Goal: Information Seeking & Learning: Learn about a topic

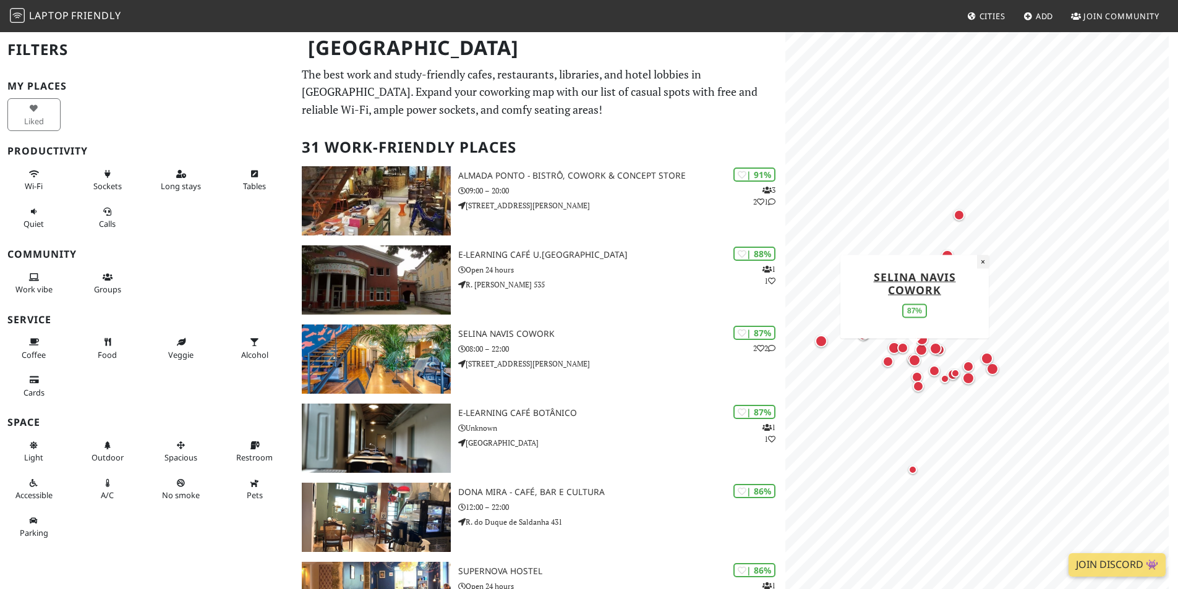
click at [986, 263] on button "×" at bounding box center [983, 262] width 12 height 14
click at [946, 256] on div "Map marker" at bounding box center [947, 256] width 12 height 12
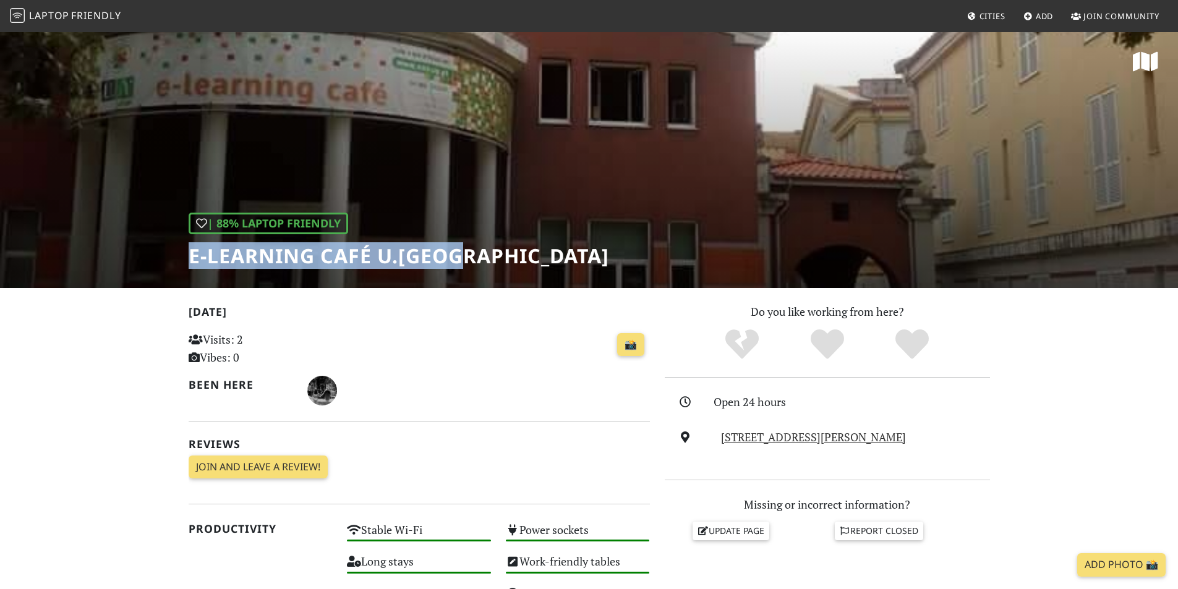
drag, startPoint x: 184, startPoint y: 257, endPoint x: 487, endPoint y: 259, distance: 303.6
click at [487, 259] on div "| 88% Laptop Friendly e-learning Café U.Porto" at bounding box center [589, 159] width 1178 height 257
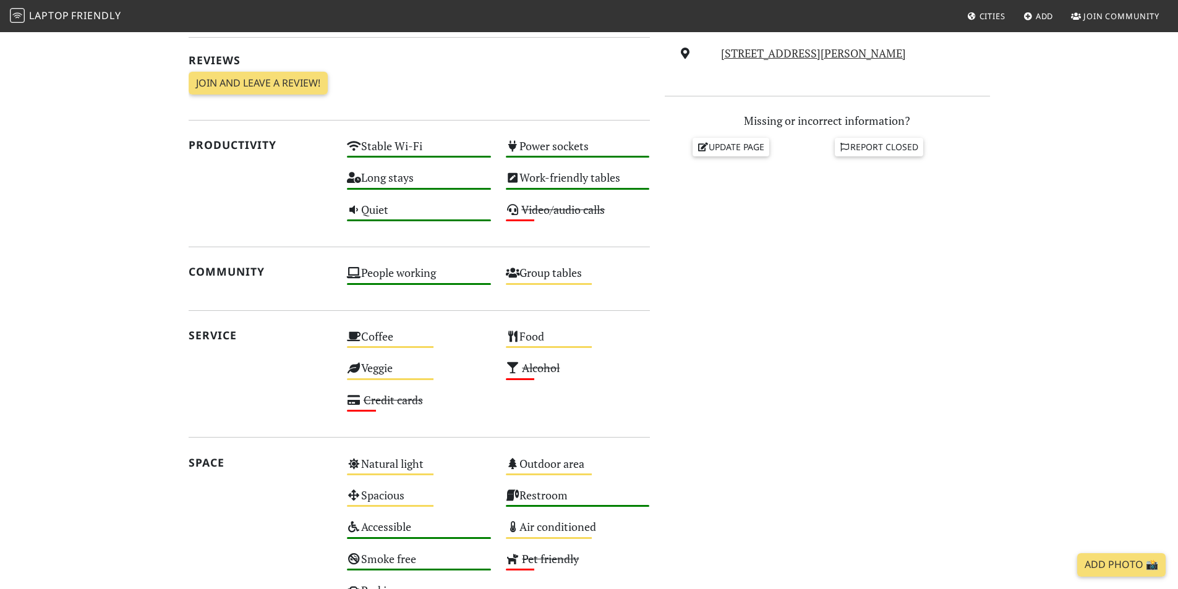
scroll to position [371, 0]
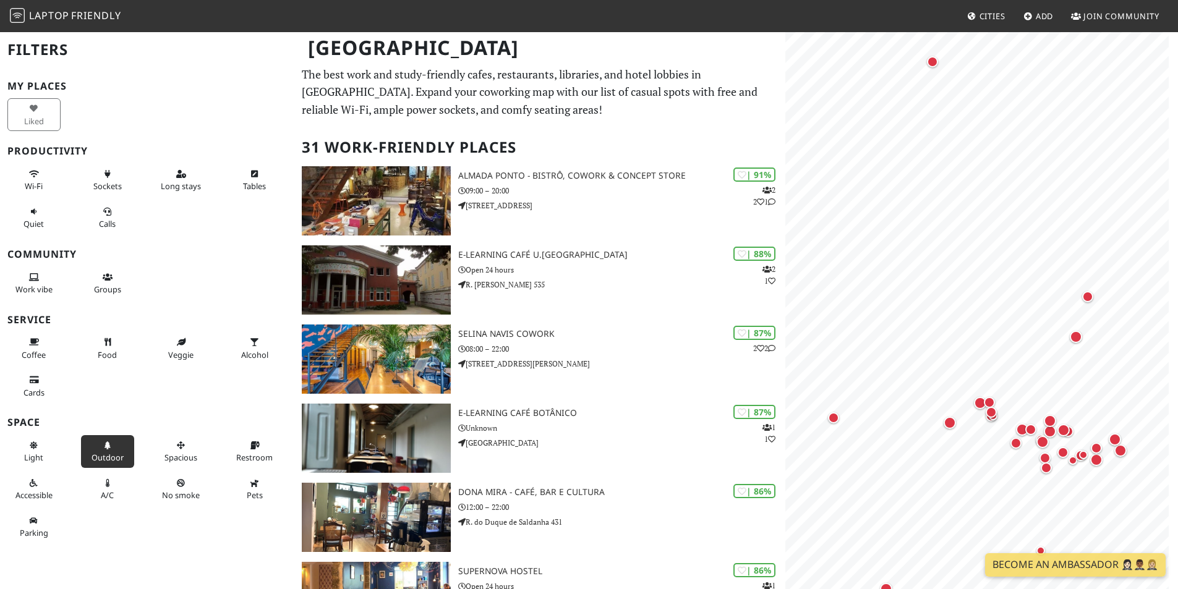
click at [112, 448] on button "Outdoor" at bounding box center [107, 451] width 53 height 33
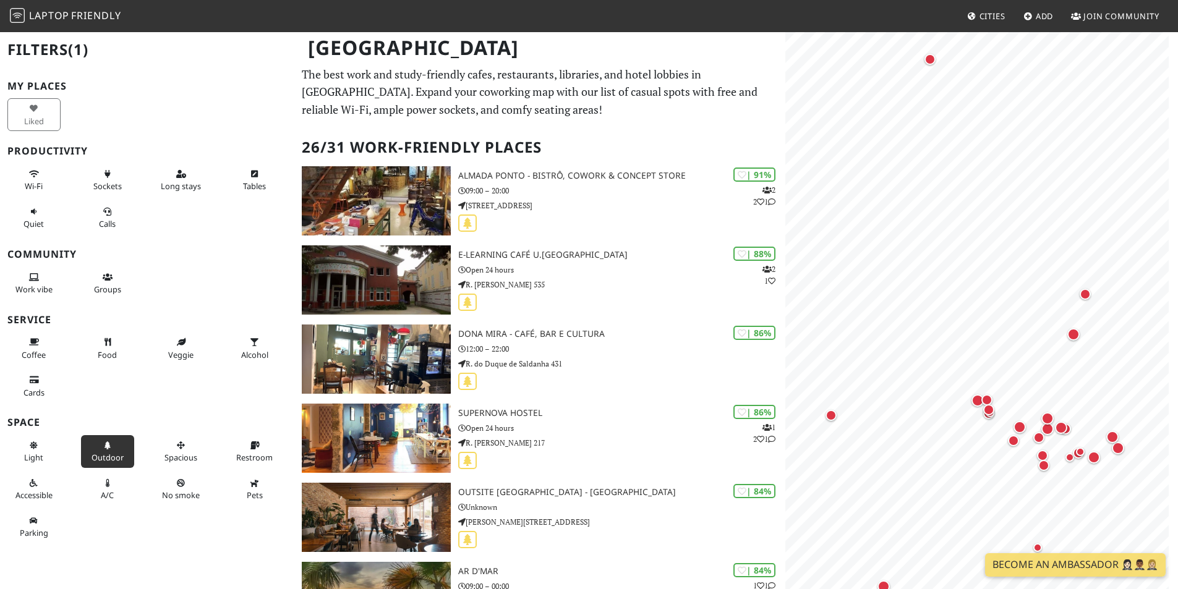
click at [112, 451] on button "Outdoor" at bounding box center [107, 451] width 53 height 33
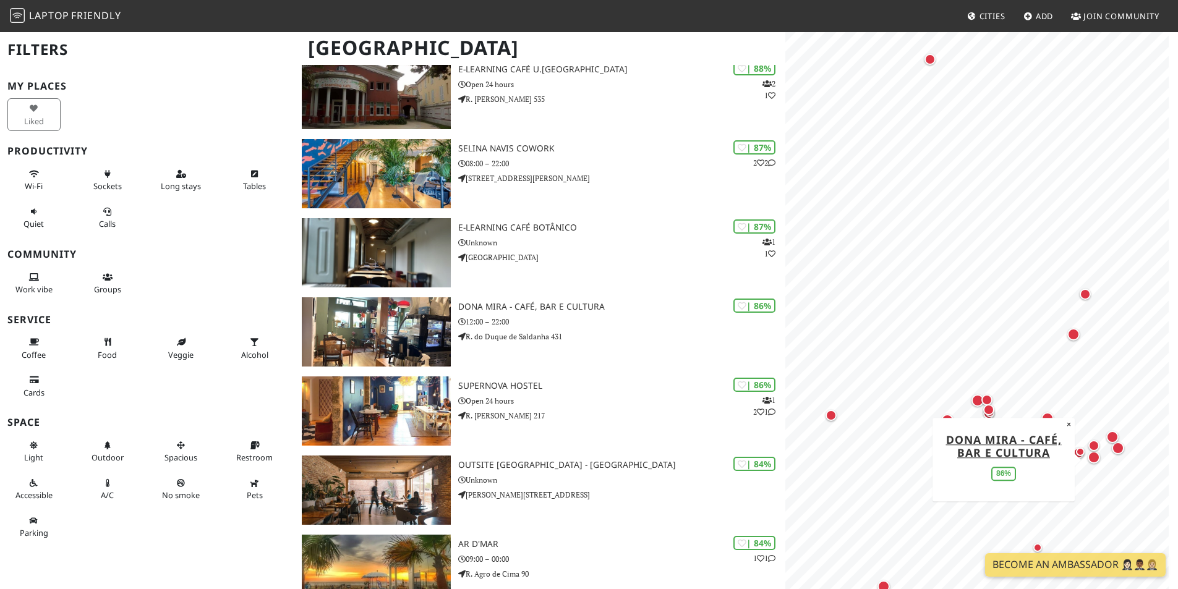
scroll to position [247, 0]
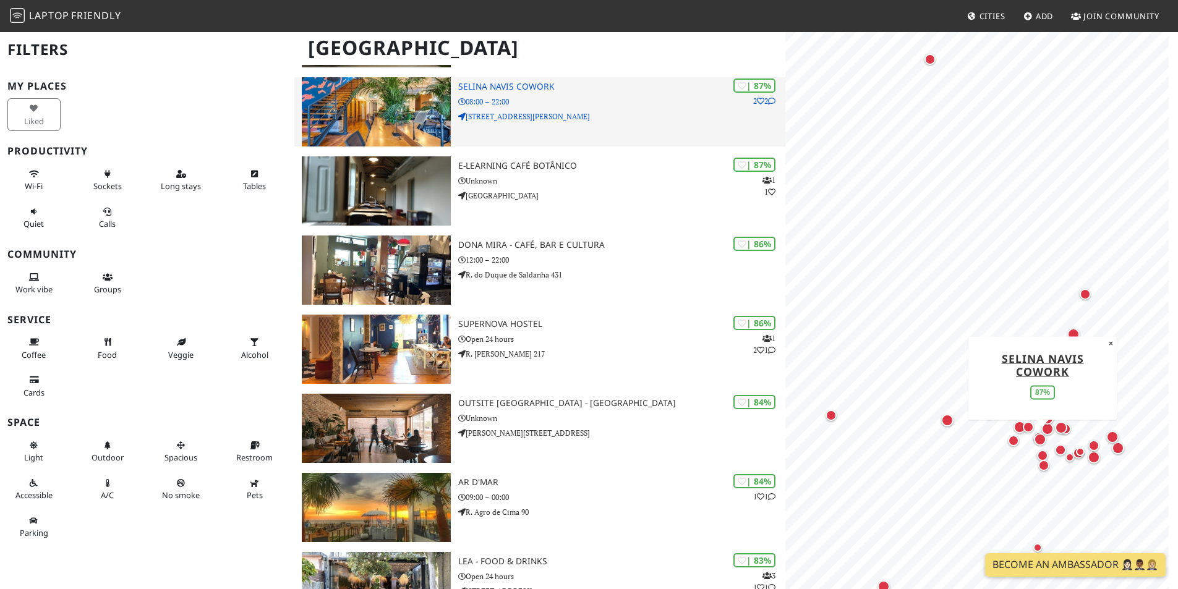
click at [603, 124] on div "| 87% 2 2 Selina Navis CoWork 08:00 – 22:00 Rua de José Falcão 199" at bounding box center [621, 111] width 327 height 69
click at [566, 114] on p "Rua de José Falcão 199" at bounding box center [621, 117] width 327 height 12
click at [513, 96] on p "08:00 – 22:00" at bounding box center [621, 102] width 327 height 12
click at [514, 85] on h3 "Selina Navis CoWork" at bounding box center [621, 87] width 327 height 11
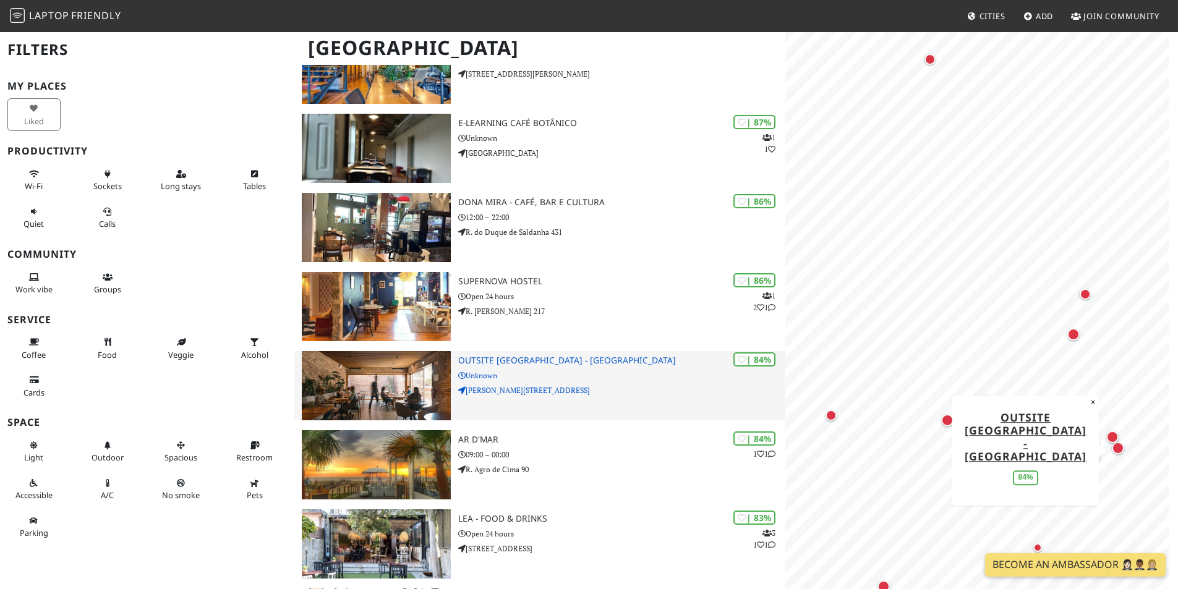
scroll to position [309, 0]
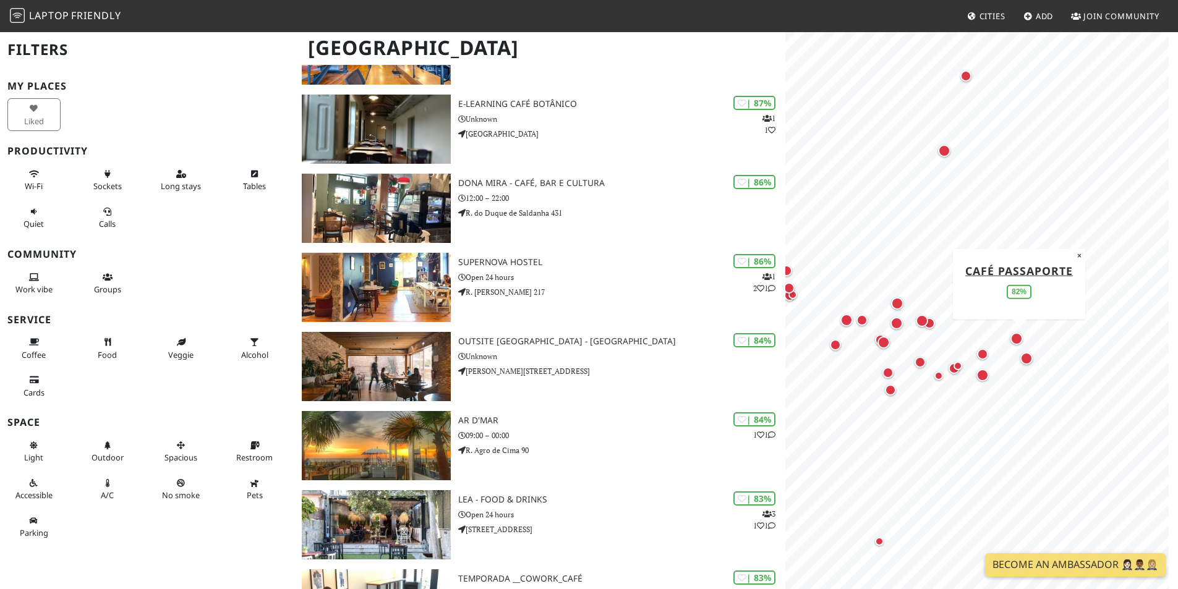
click at [1014, 337] on div "Map marker" at bounding box center [1016, 339] width 12 height 12
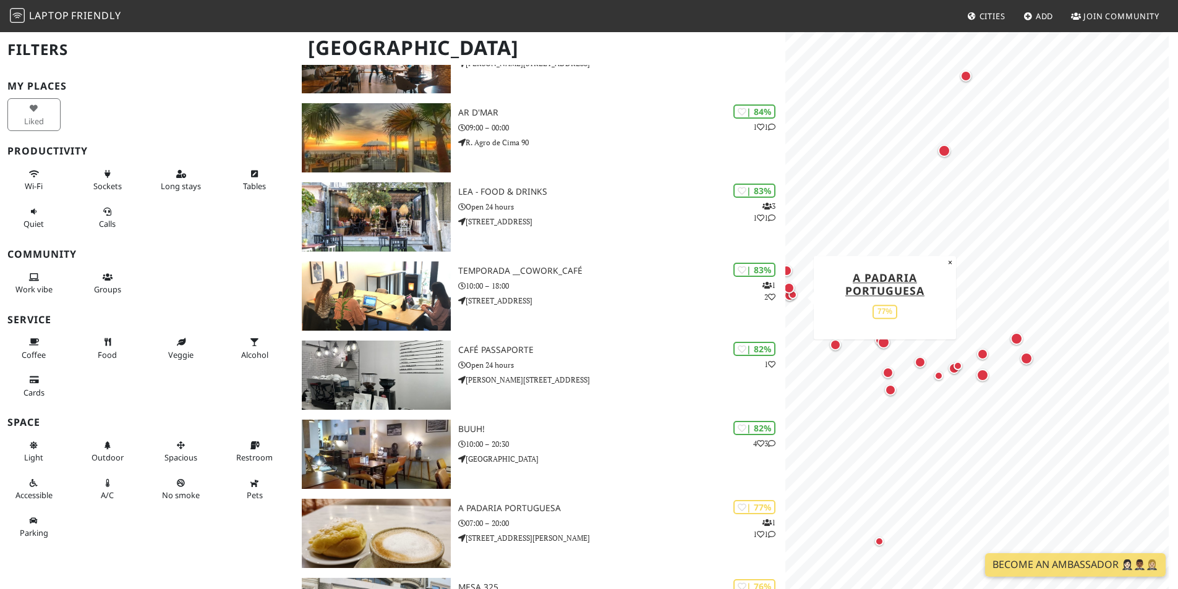
scroll to position [556, 0]
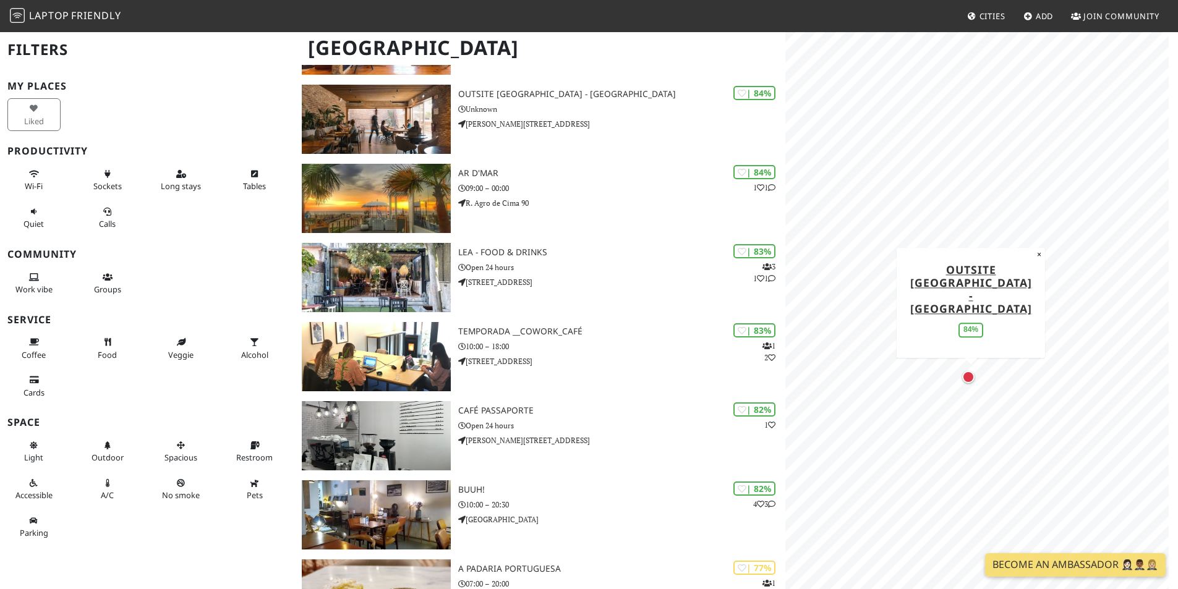
click at [966, 377] on div "Map marker" at bounding box center [968, 377] width 12 height 12
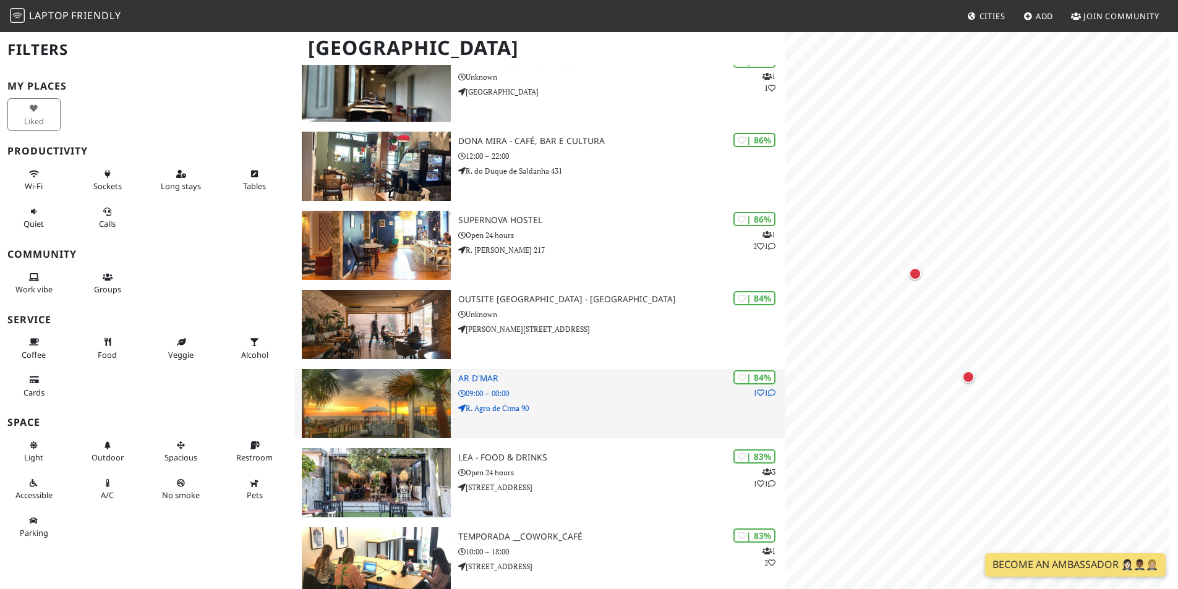
scroll to position [371, 0]
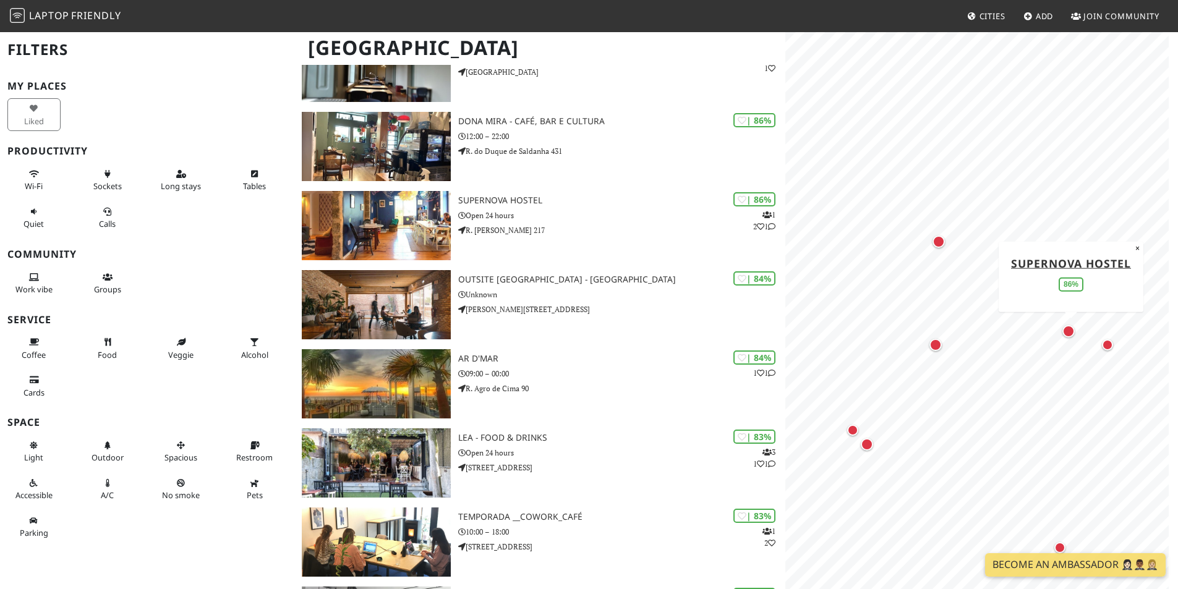
click at [1071, 331] on div "Map marker" at bounding box center [1068, 331] width 12 height 12
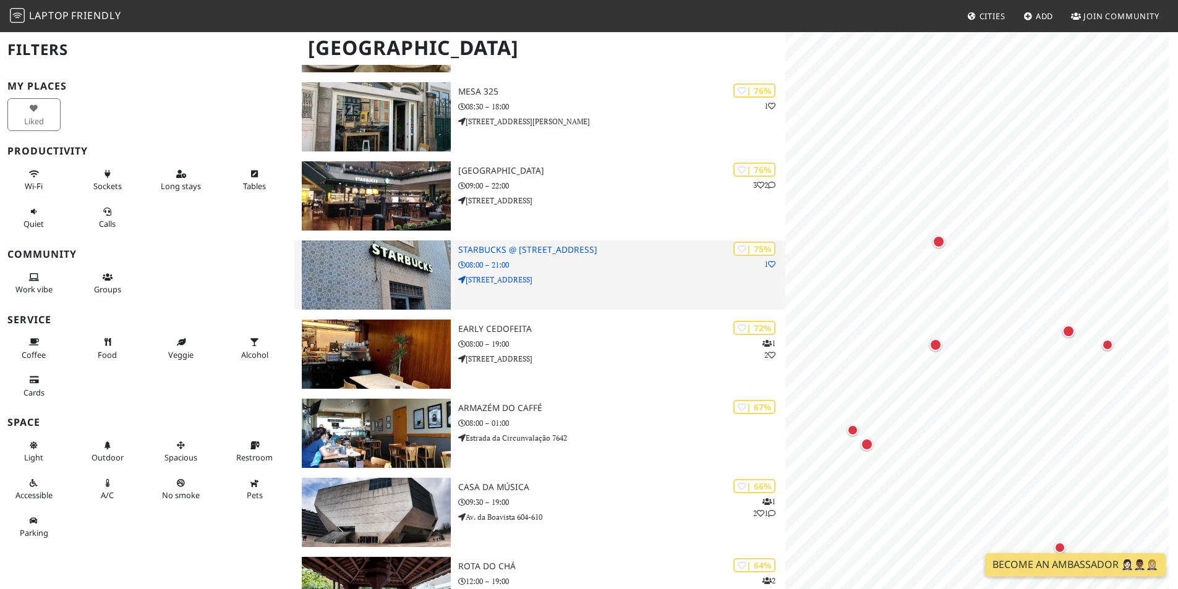
scroll to position [0, 0]
click at [617, 265] on p "08:00 – 21:00" at bounding box center [621, 265] width 327 height 12
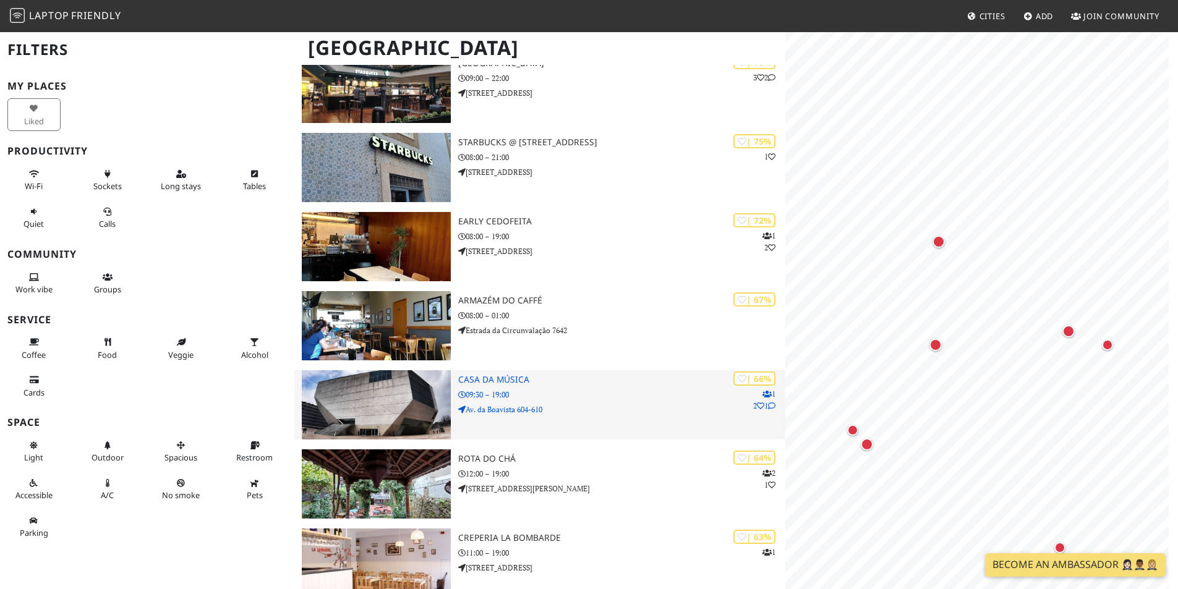
scroll to position [1360, 0]
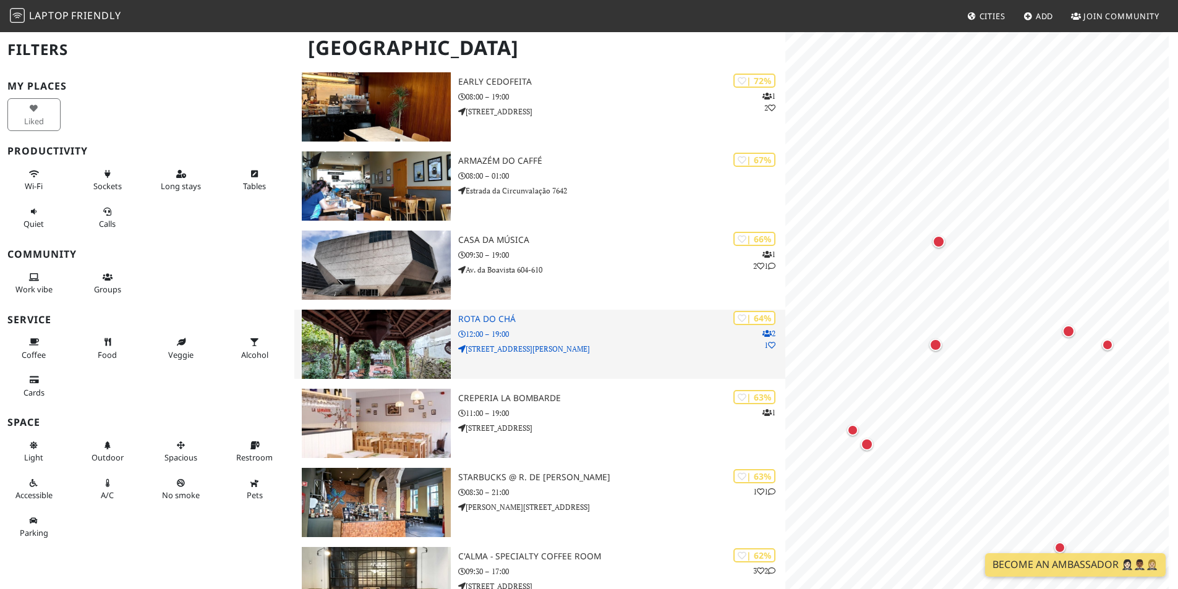
click at [579, 347] on p "Rua de Miguel Bombarda 457" at bounding box center [621, 349] width 327 height 12
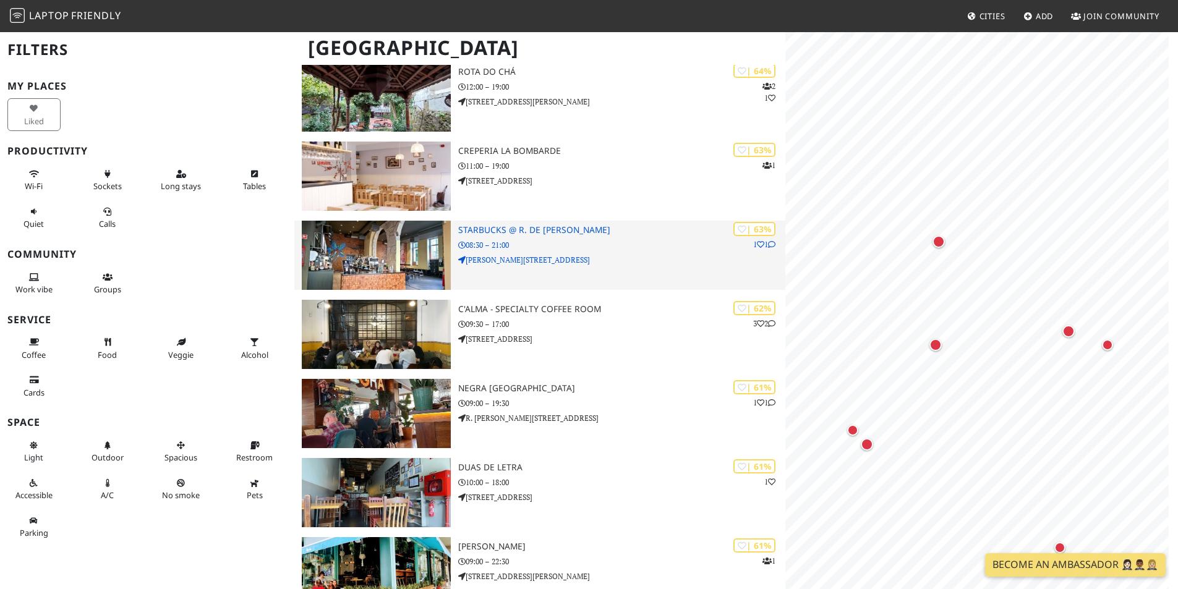
scroll to position [0, 0]
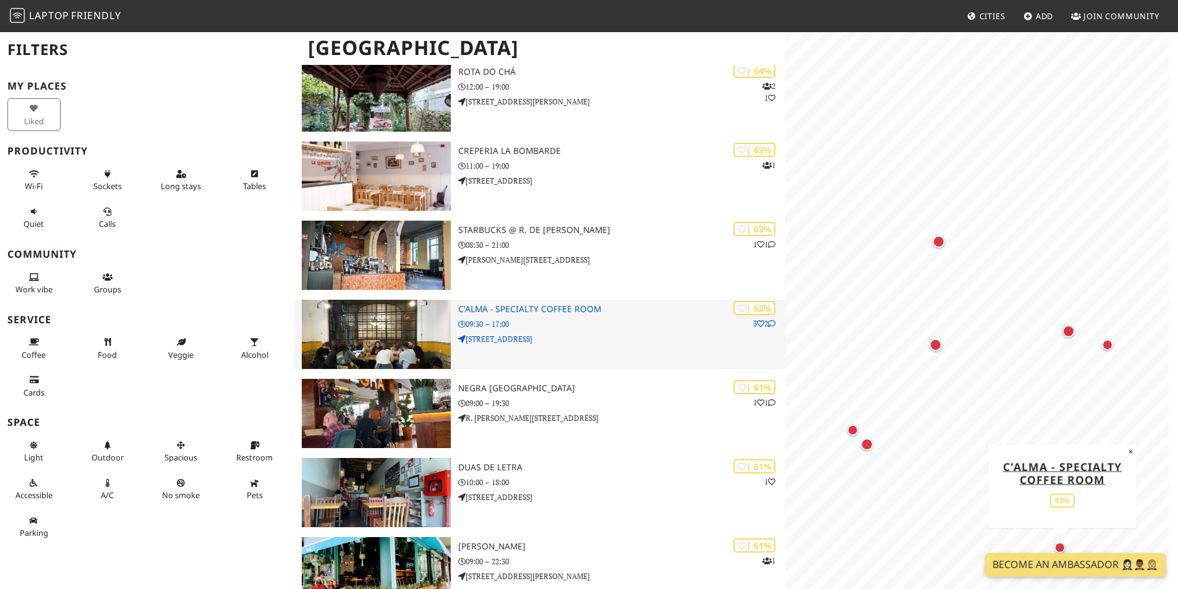
click at [565, 328] on p "09:30 – 17:00" at bounding box center [621, 324] width 327 height 12
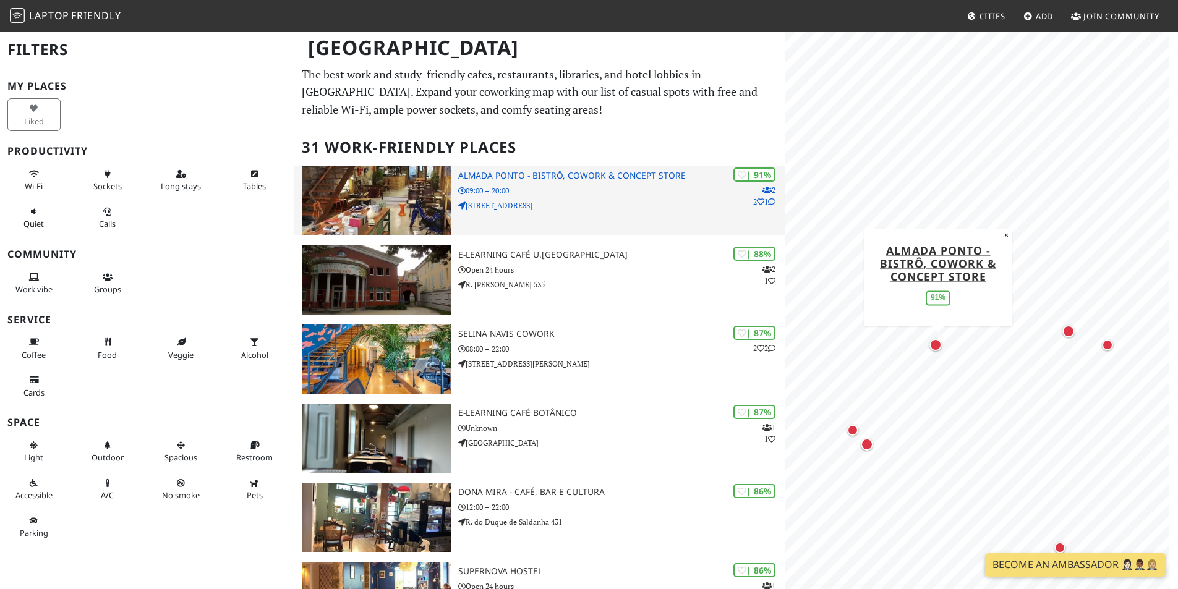
click at [606, 190] on p "09:00 – 20:00" at bounding box center [621, 191] width 327 height 12
click at [607, 176] on h3 "Almada Ponto - Bistrô, Cowork & Concept Store" at bounding box center [621, 176] width 327 height 11
click at [660, 173] on h3 "Almada Ponto - Bistrô, Cowork & Concept Store" at bounding box center [621, 176] width 327 height 11
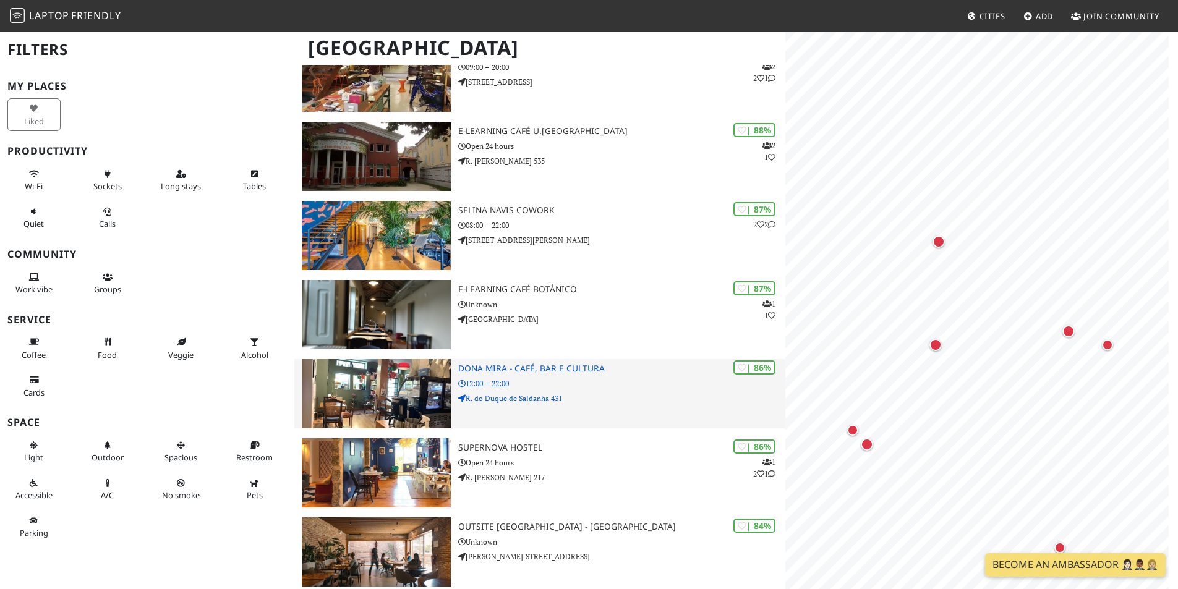
click at [583, 394] on p "R. do Duque de Saldanha 431" at bounding box center [621, 399] width 327 height 12
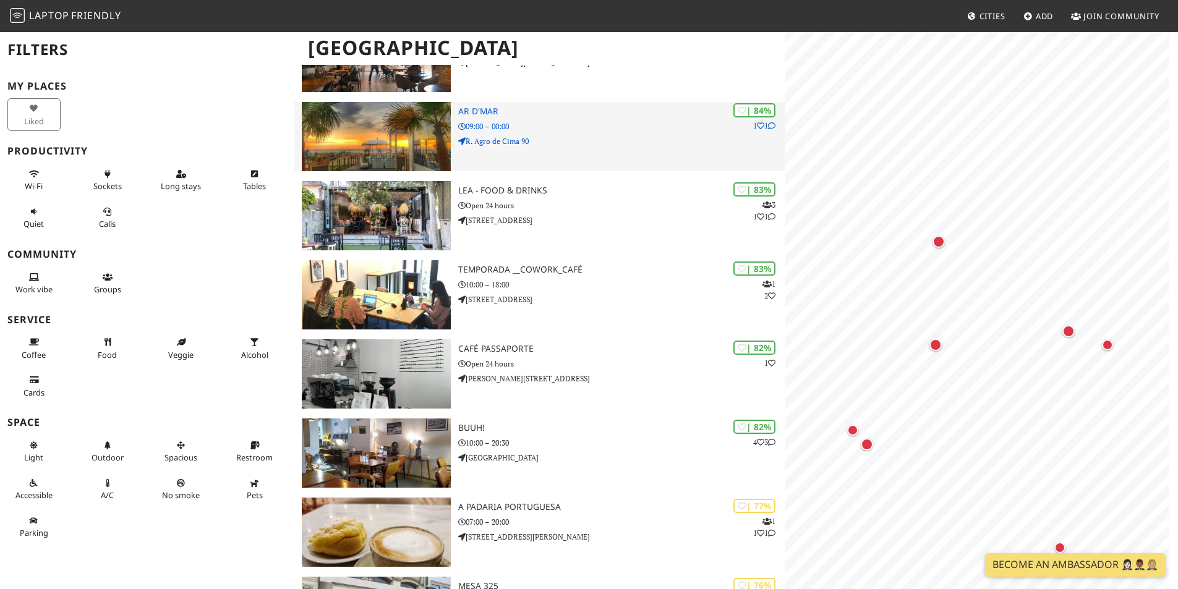
click at [644, 132] on div "| 84% 1 1 Ar d'Mar 09:00 – 00:00 R. Agro de Cima 90" at bounding box center [621, 136] width 327 height 69
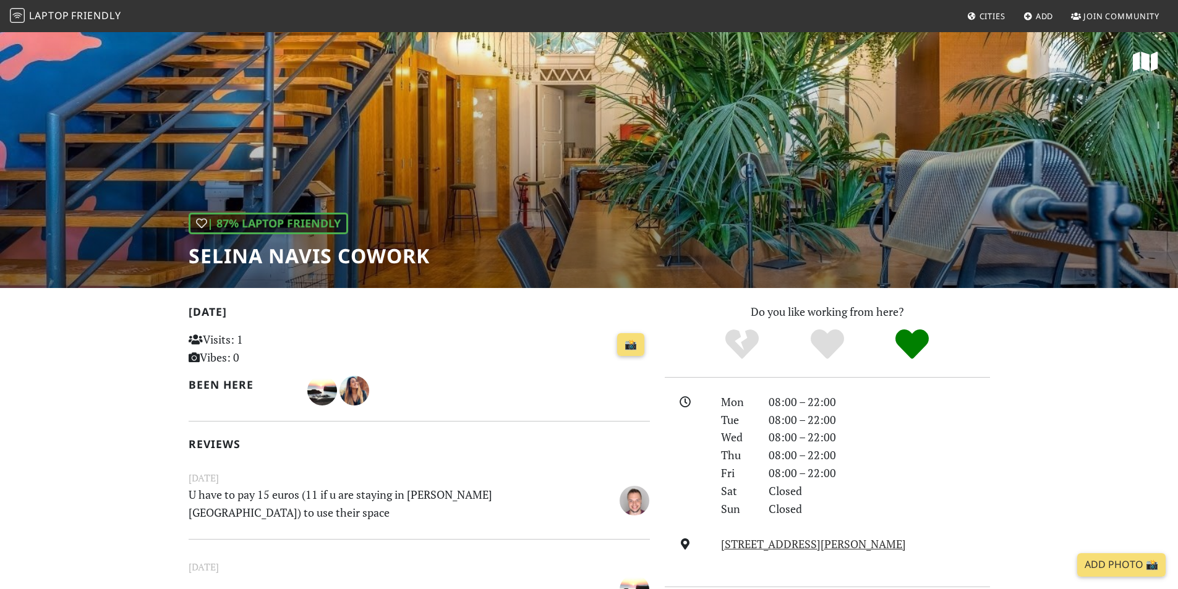
click at [231, 486] on p "U have to pay 15 euros (11 if u are staying in Selina hostel) to use their space" at bounding box center [379, 504] width 397 height 36
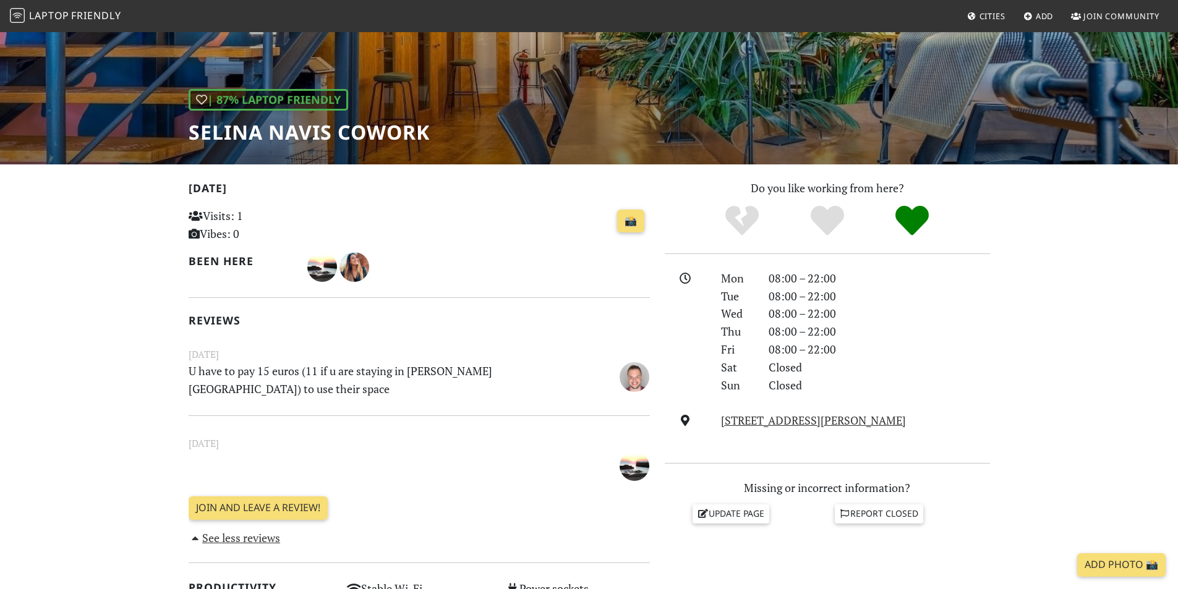
click at [224, 401] on div "Today Visits: 1 Vibes: 0 📸 Been here Reviews March 14, 2024 U have to pay 15 eu…" at bounding box center [419, 363] width 461 height 368
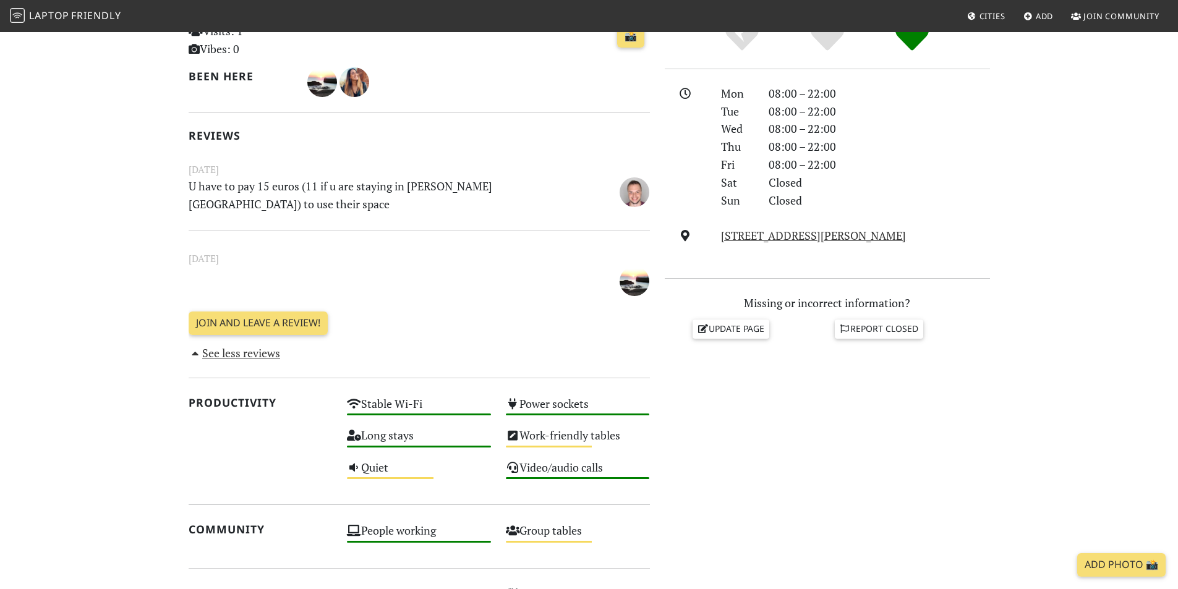
scroll to position [309, 0]
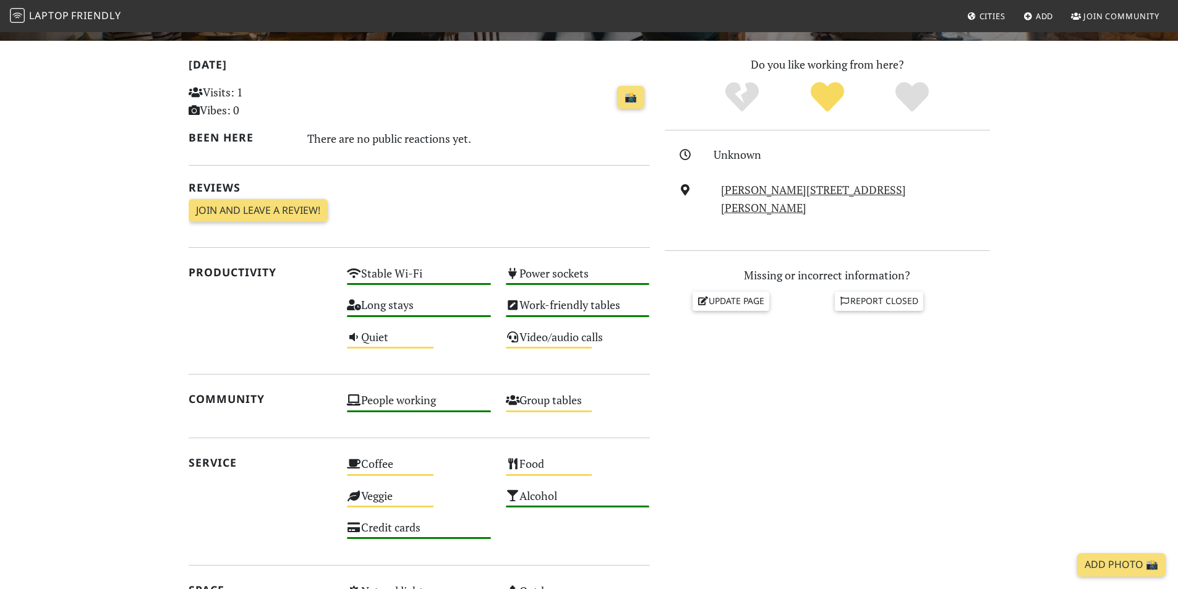
scroll to position [309, 0]
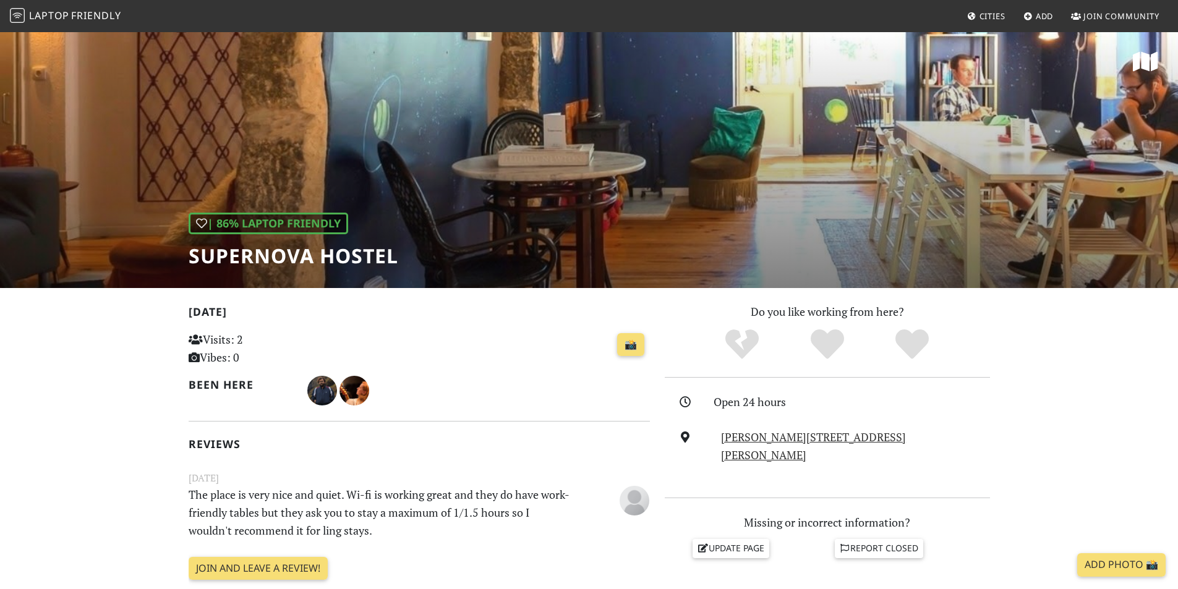
scroll to position [62, 0]
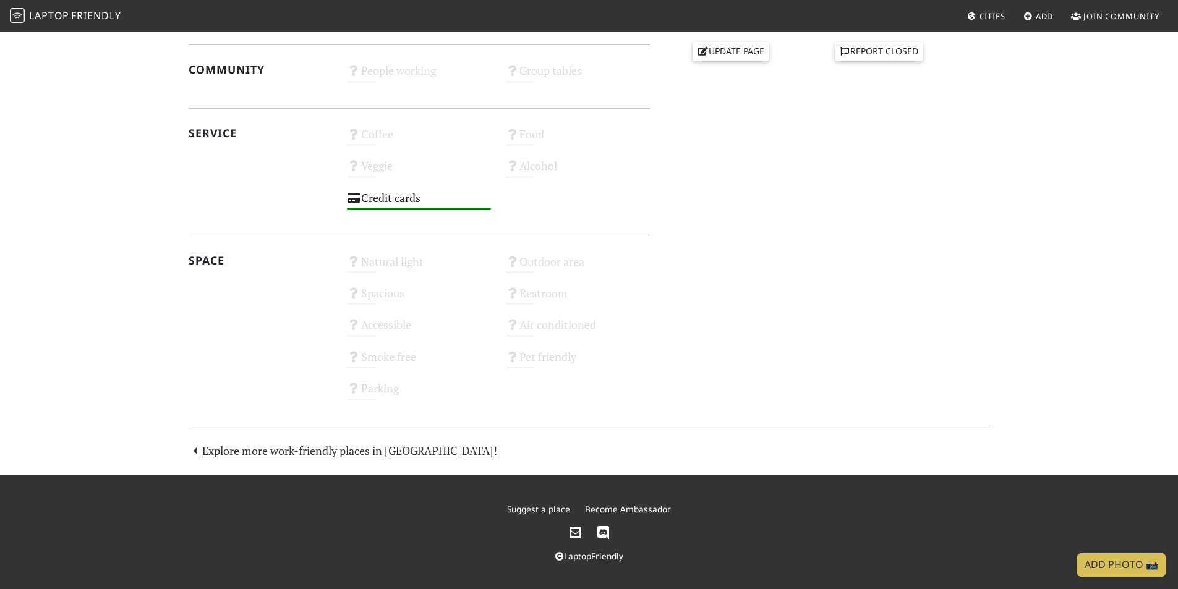
scroll to position [588, 0]
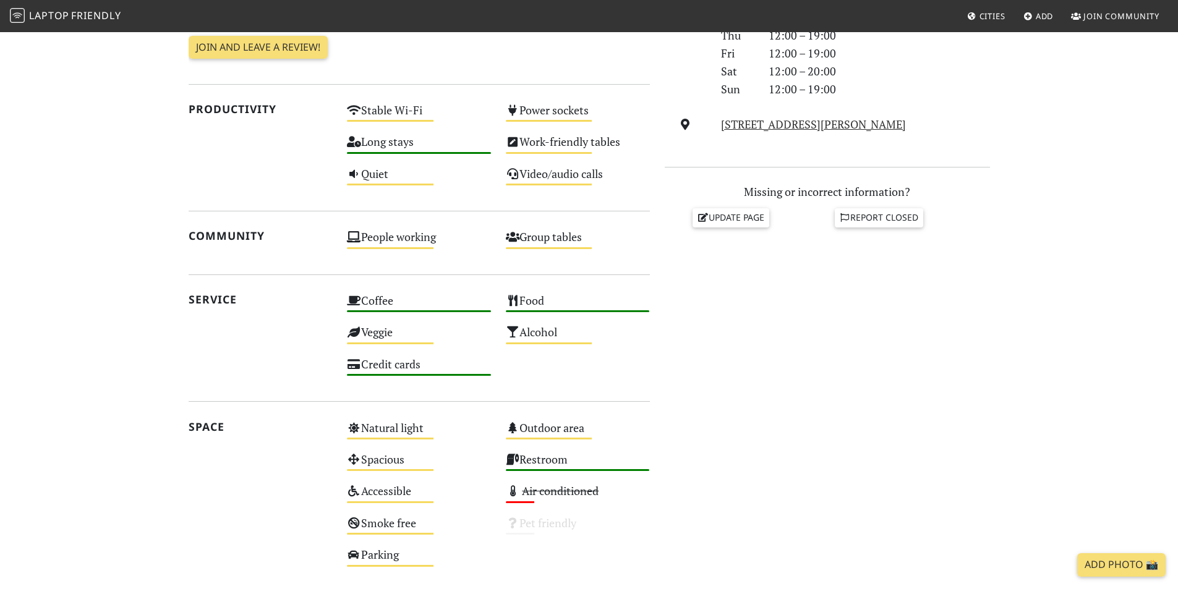
scroll to position [309, 0]
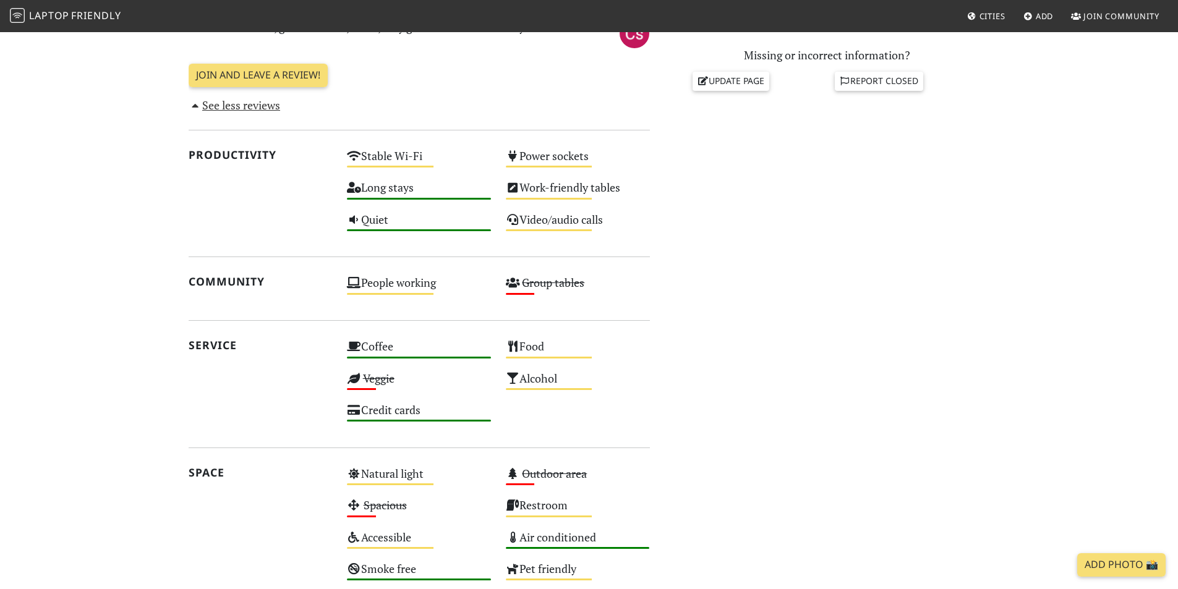
scroll to position [742, 0]
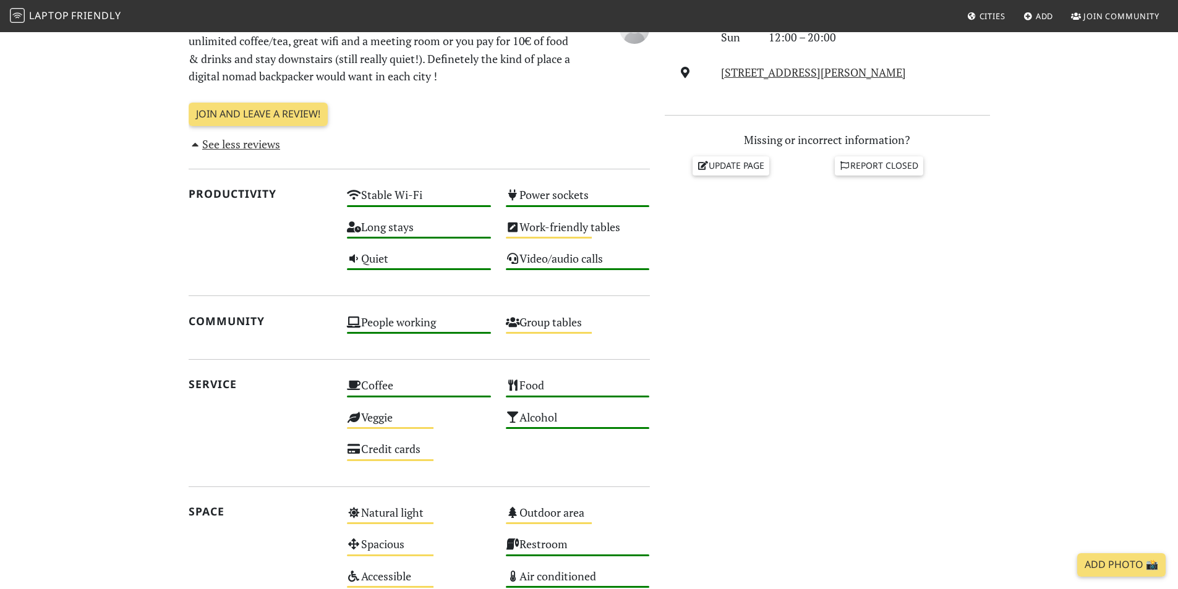
scroll to position [556, 0]
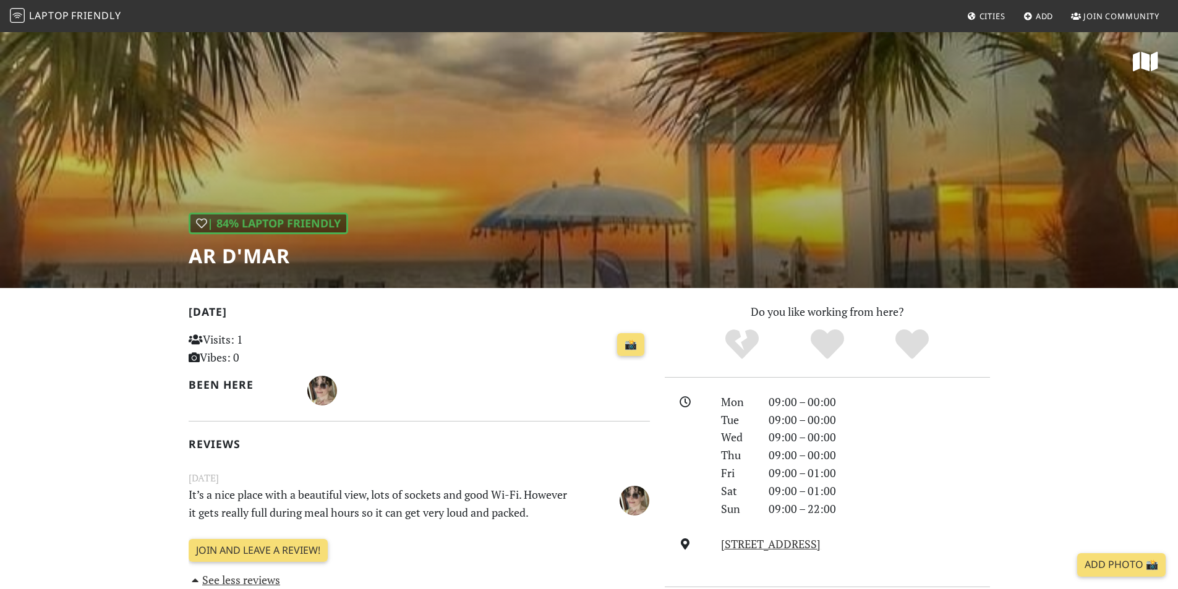
scroll to position [247, 0]
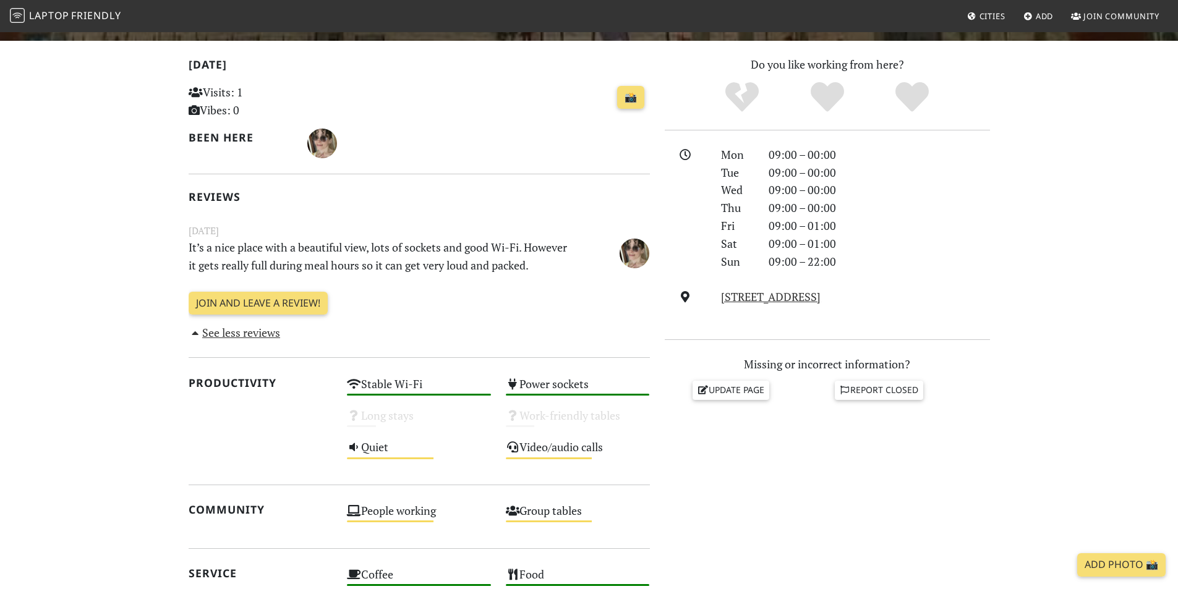
click at [55, 322] on section "[DATE] Visits: 1 Vibes: 0 📸 Been here Reviews [DATE] It’s a nice place with a b…" at bounding box center [589, 478] width 1178 height 874
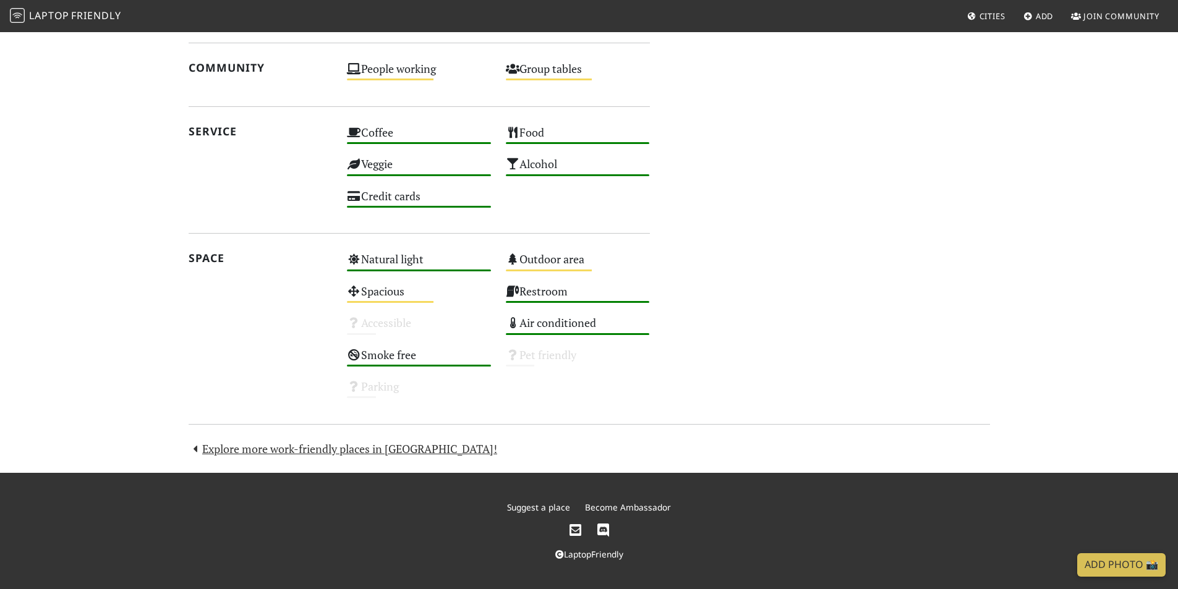
scroll to position [707, 0]
